Goal: Book appointment/travel/reservation

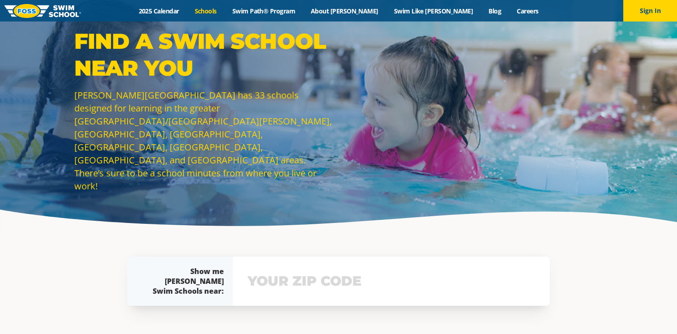
click at [323, 295] on div "View school & class schedule" at bounding box center [391, 280] width 317 height 49
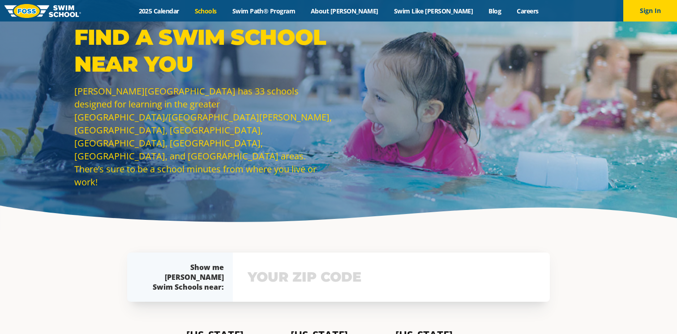
click at [315, 278] on input "text" at bounding box center [391, 277] width 292 height 26
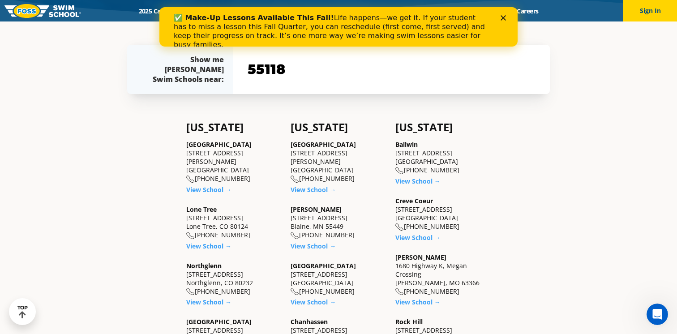
type input "55118"
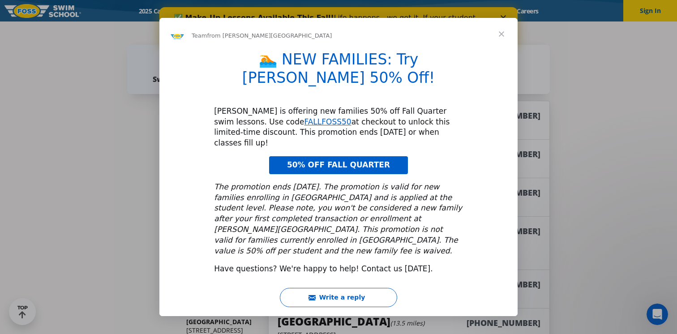
click at [502, 50] on span "Close" at bounding box center [501, 34] width 32 height 32
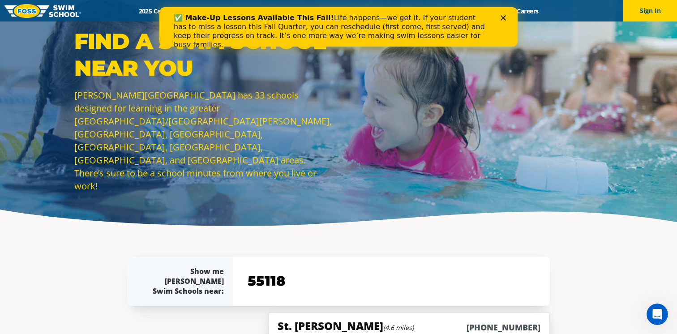
click at [502, 17] on polygon "Close" at bounding box center [502, 17] width 5 height 5
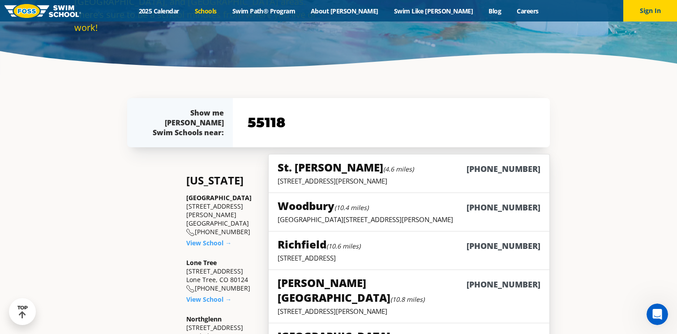
scroll to position [128, 0]
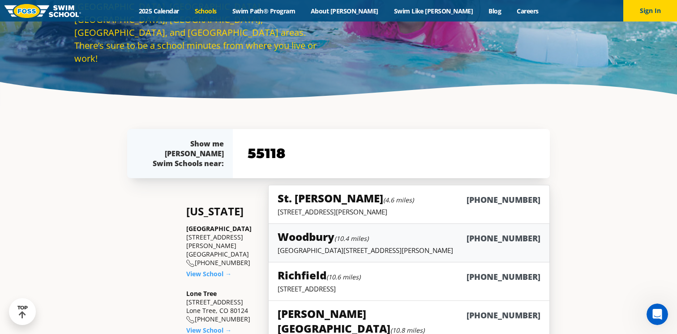
click at [358, 239] on small "(10.4 miles)" at bounding box center [351, 238] width 34 height 9
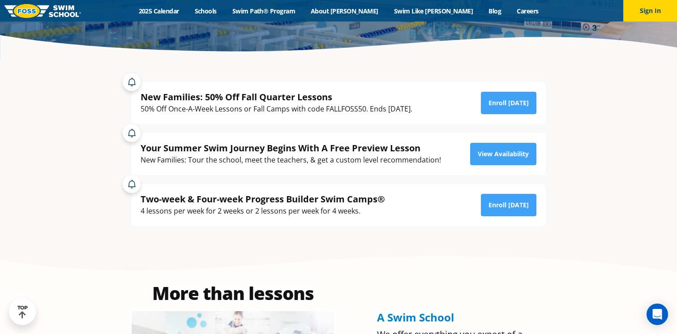
scroll to position [176, 0]
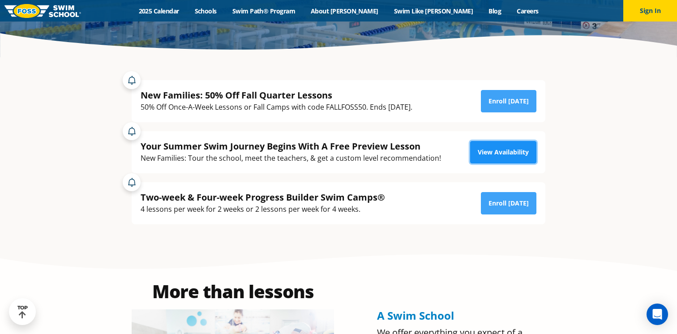
click at [497, 155] on link "View Availability" at bounding box center [503, 152] width 66 height 22
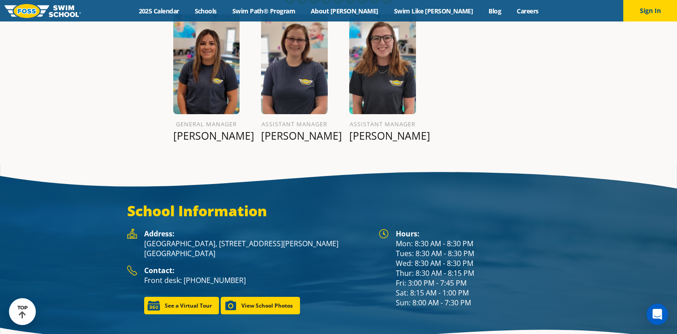
scroll to position [1111, 0]
